Goal: Navigation & Orientation: Find specific page/section

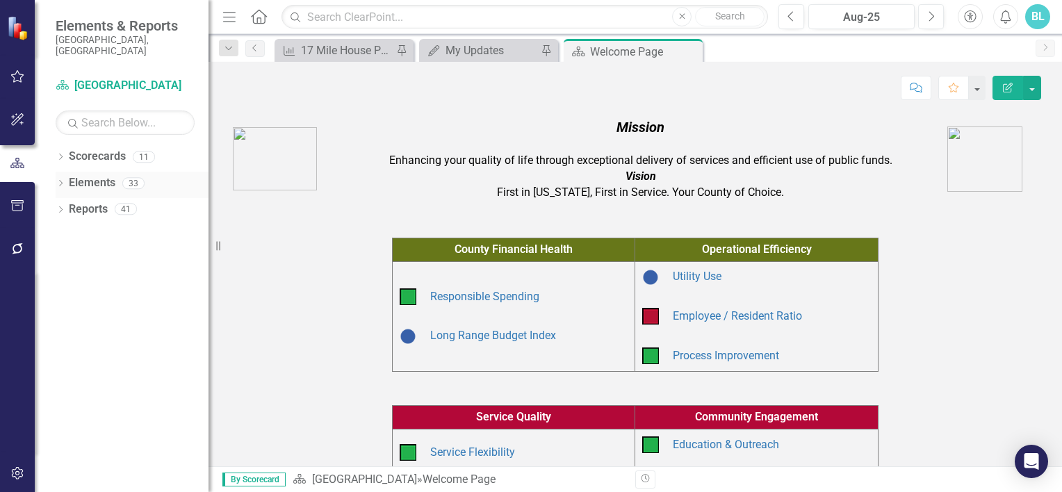
click at [62, 179] on div "Dropdown" at bounding box center [61, 185] width 10 height 12
click at [62, 154] on icon "Dropdown" at bounding box center [61, 158] width 10 height 8
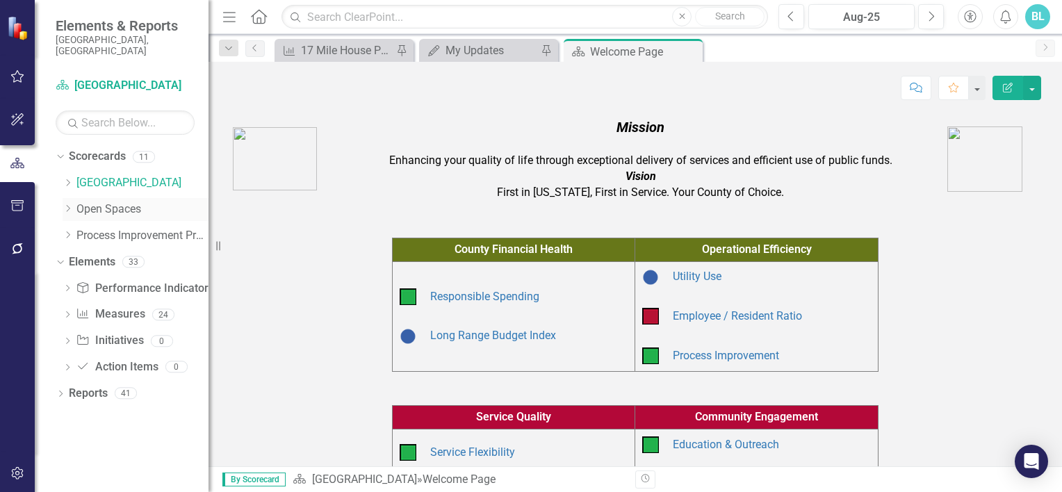
click at [66, 204] on div "Dropdown Open Spaces" at bounding box center [136, 209] width 146 height 23
click at [66, 204] on icon "Dropdown" at bounding box center [68, 208] width 10 height 8
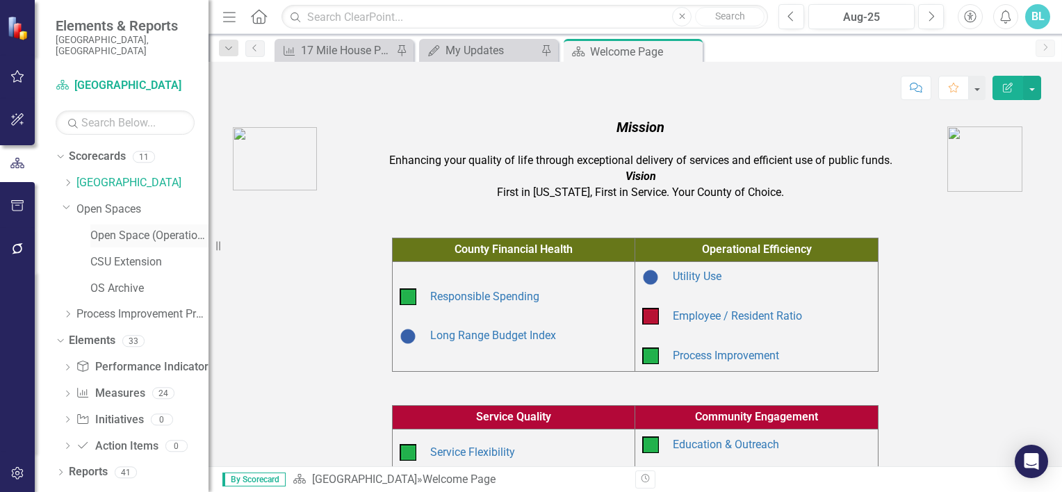
click at [133, 228] on link "Open Space (Operations)" at bounding box center [149, 236] width 118 height 16
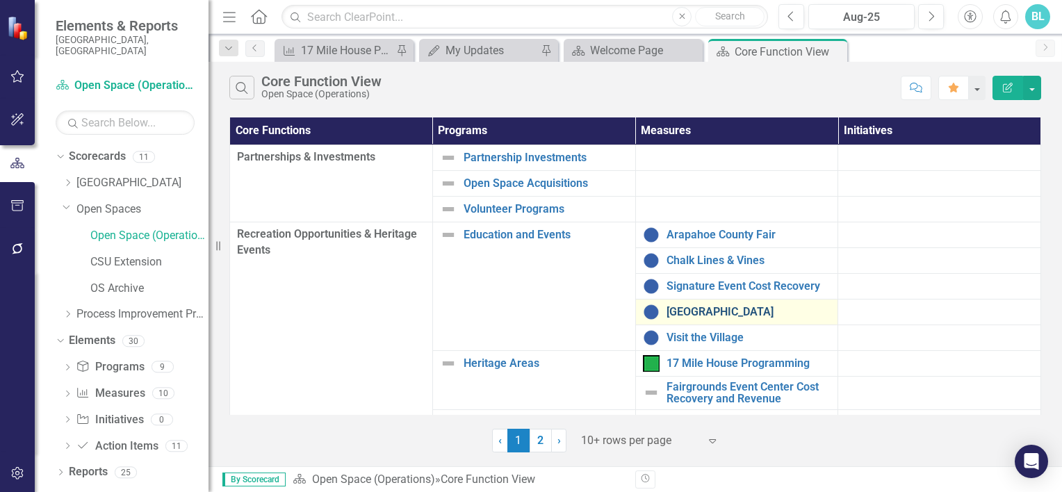
click at [687, 309] on link "[GEOGRAPHIC_DATA]" at bounding box center [749, 312] width 165 height 13
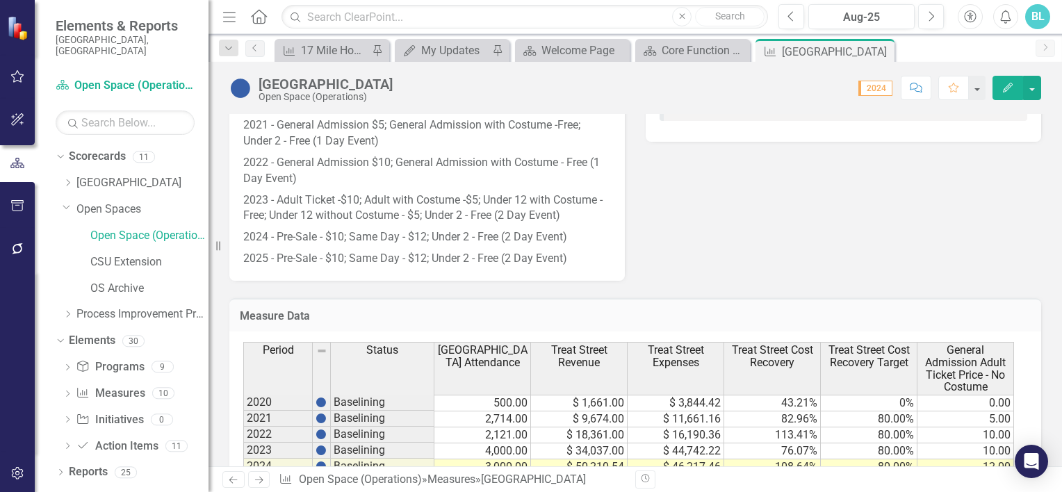
scroll to position [861, 0]
